Goal: Book appointment/travel/reservation

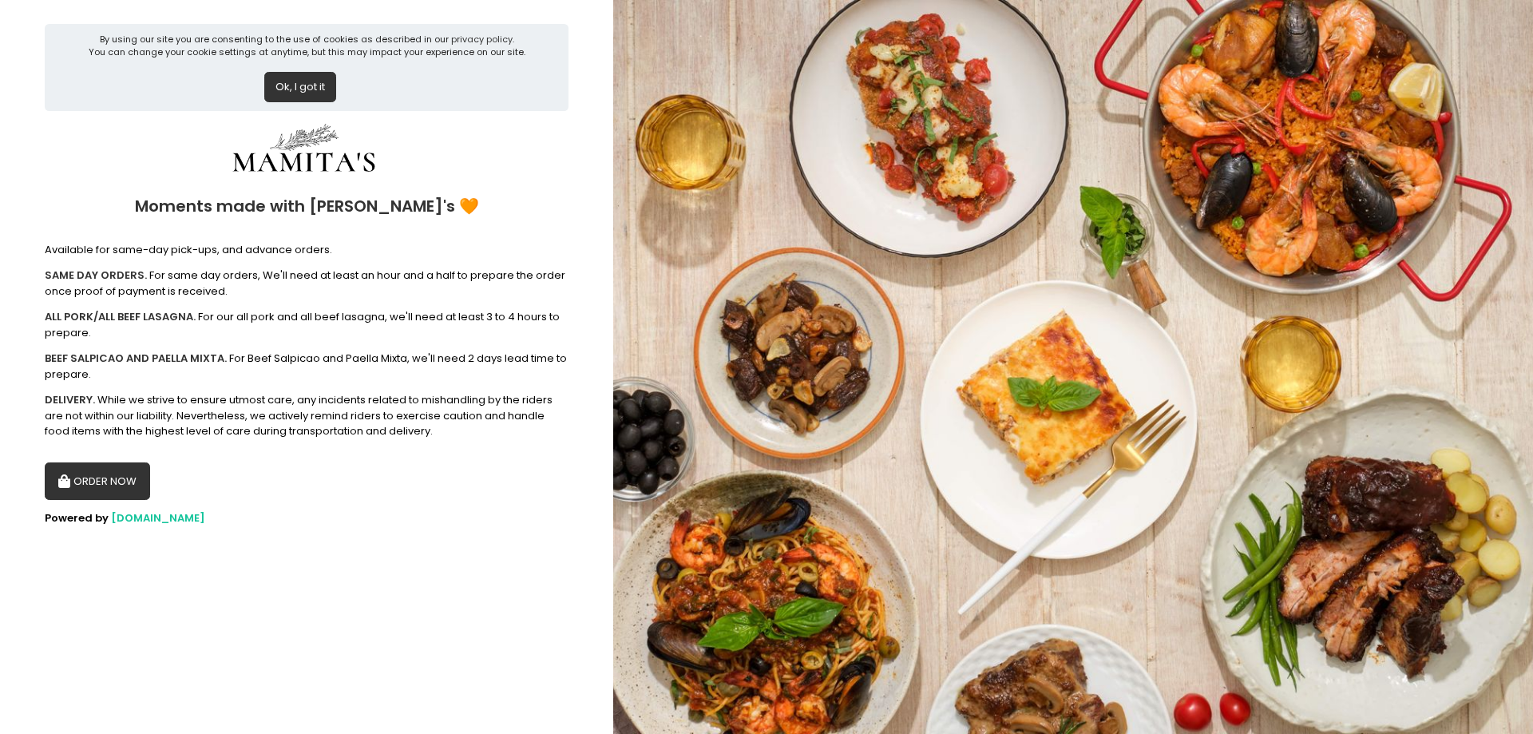
click at [98, 472] on button "ORDER NOW" at bounding box center [97, 481] width 105 height 38
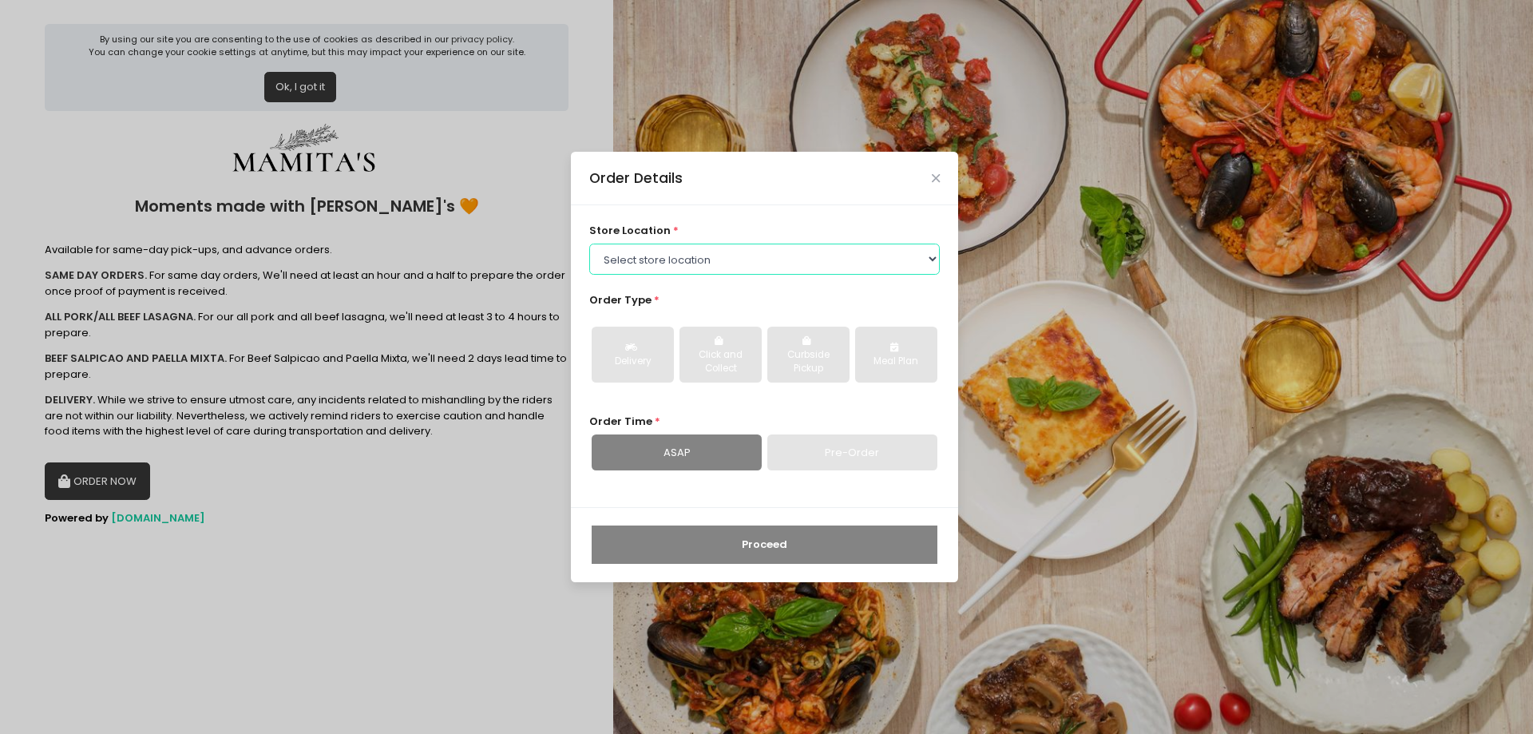
click at [669, 268] on select "Select store location Mamitas PH - [GEOGRAPHIC_DATA] Mamitas PH - [GEOGRAPHIC_D…" at bounding box center [764, 259] width 351 height 30
select select "6602978951b8268a02d72b28"
click at [589, 244] on select "Select store location Mamitas PH - [GEOGRAPHIC_DATA] Mamitas PH - [GEOGRAPHIC_D…" at bounding box center [764, 259] width 351 height 30
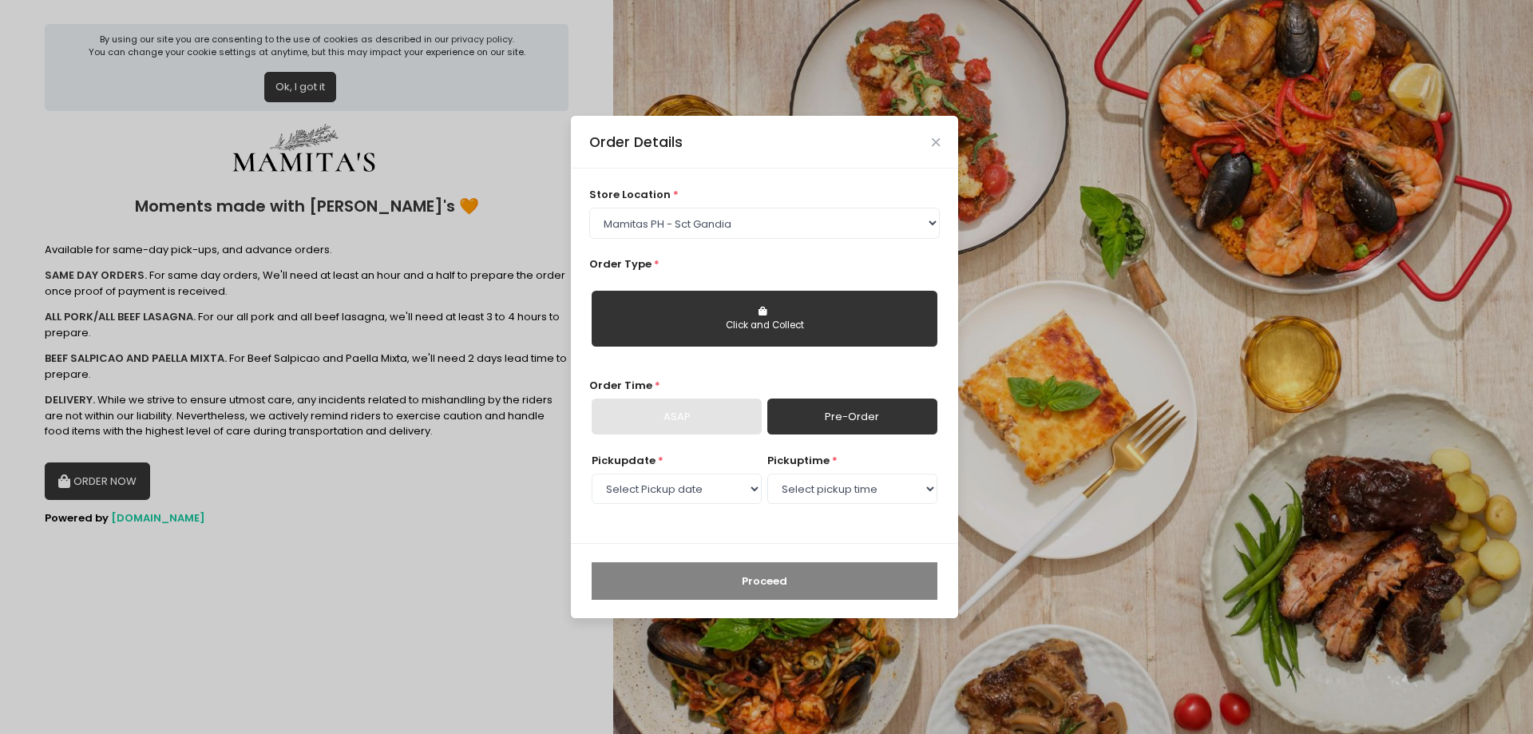
click at [702, 321] on div "Click and Collect" at bounding box center [764, 326] width 323 height 14
click at [736, 480] on select "Select Pickup date [DATE] [DATE] [DATE] [DATE] [DATE] [DATE] [DATE] [DATE] [DAT…" at bounding box center [677, 489] width 170 height 30
select select "[DATE]"
click at [592, 474] on select "Select Pickup date [DATE] [DATE] [DATE] [DATE] [DATE] [DATE] [DATE] [DATE] [DAT…" at bounding box center [677, 489] width 170 height 30
drag, startPoint x: 847, startPoint y: 498, endPoint x: 839, endPoint y: 499, distance: 8.0
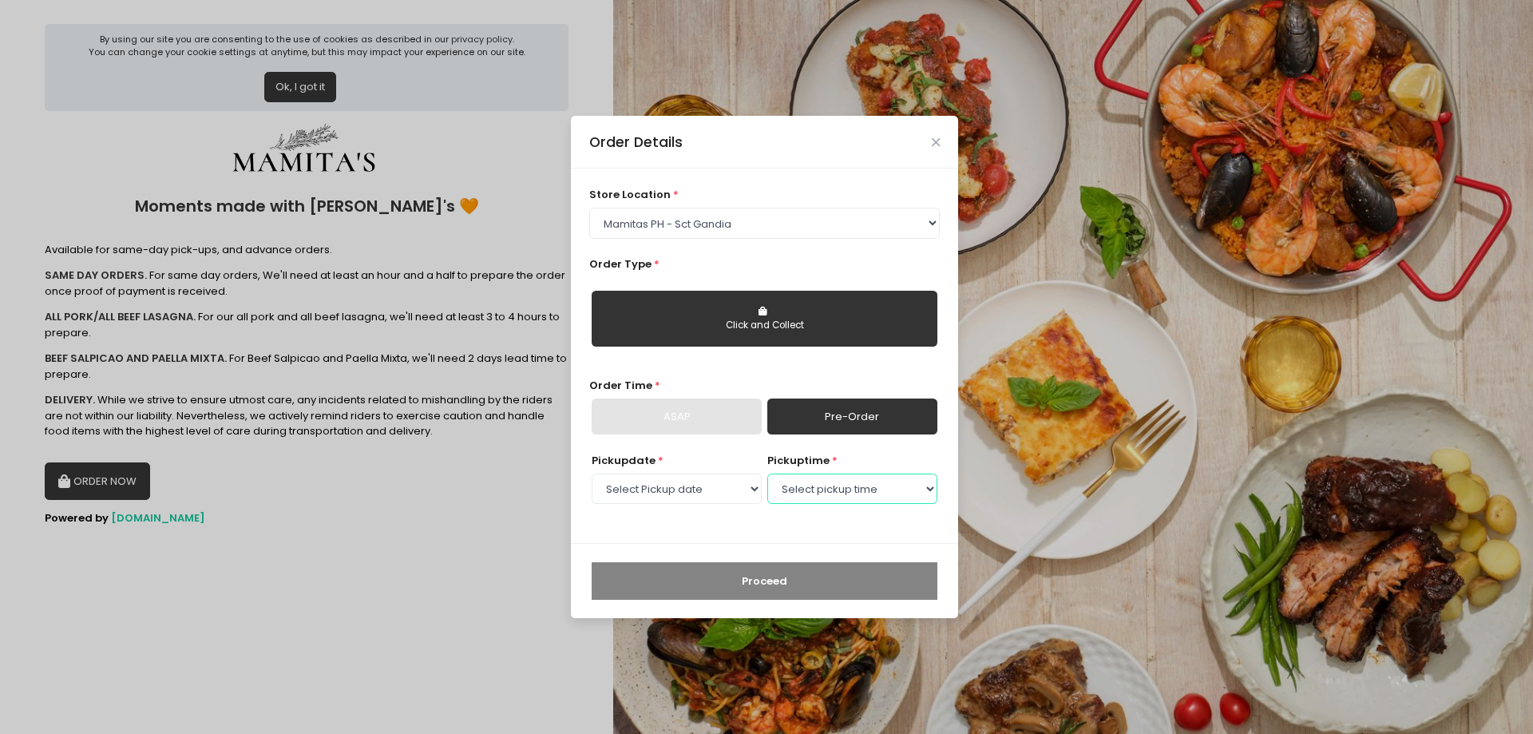
click at [847, 498] on select "Select pickup time 09:00 AM - 09:30 AM 09:30 AM - 10:00 AM 10:00 AM - 10:30 AM …" at bounding box center [852, 489] width 170 height 30
select select "16:30"
click at [767, 474] on select "Select pickup time 09:00 AM - 09:30 AM 09:30 AM - 10:00 AM 10:00 AM - 10:30 AM …" at bounding box center [852, 489] width 170 height 30
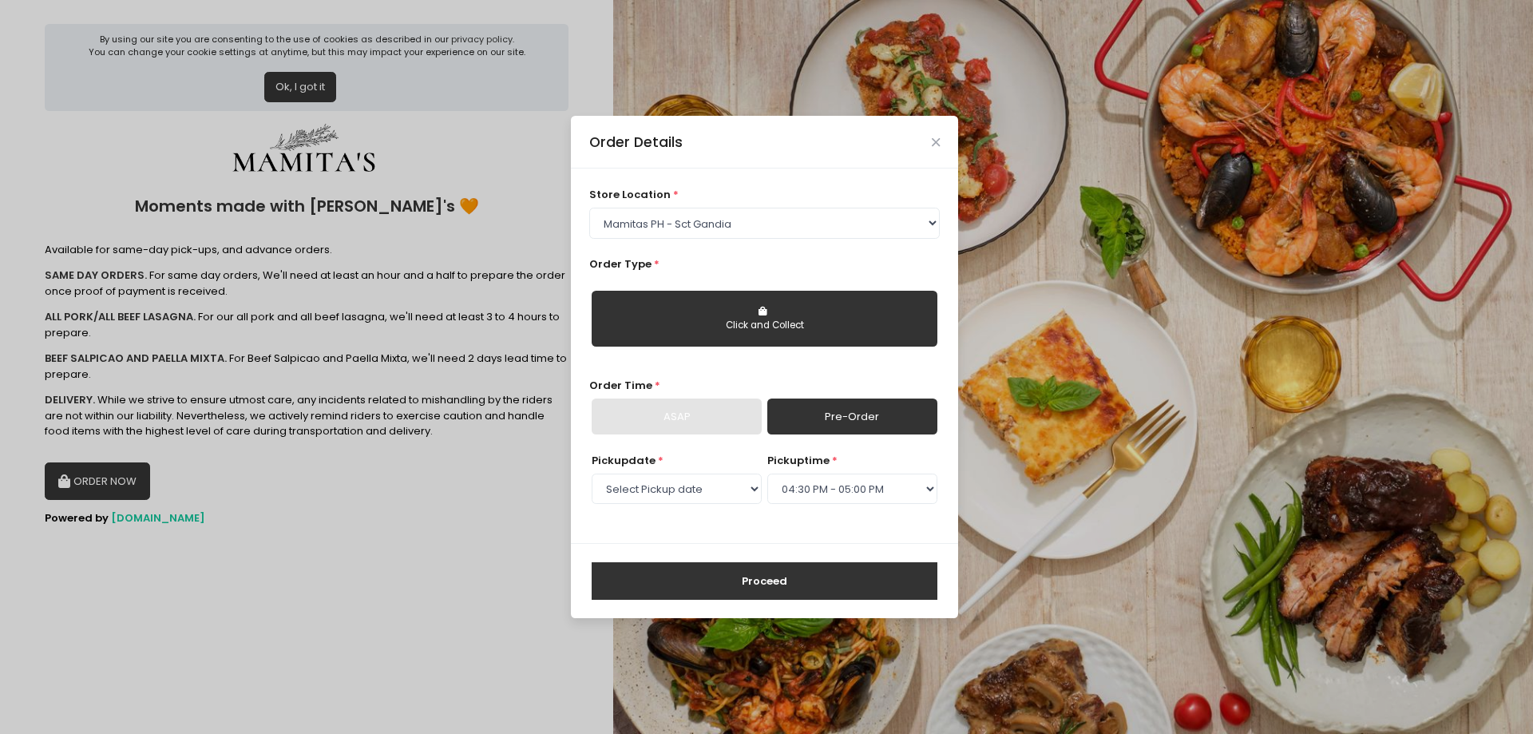
drag, startPoint x: 823, startPoint y: 560, endPoint x: 827, endPoint y: 576, distance: 16.3
click at [823, 561] on div "Proceed" at bounding box center [764, 580] width 387 height 75
click at [827, 576] on button "Proceed" at bounding box center [765, 581] width 346 height 38
